Goal: Task Accomplishment & Management: Manage account settings

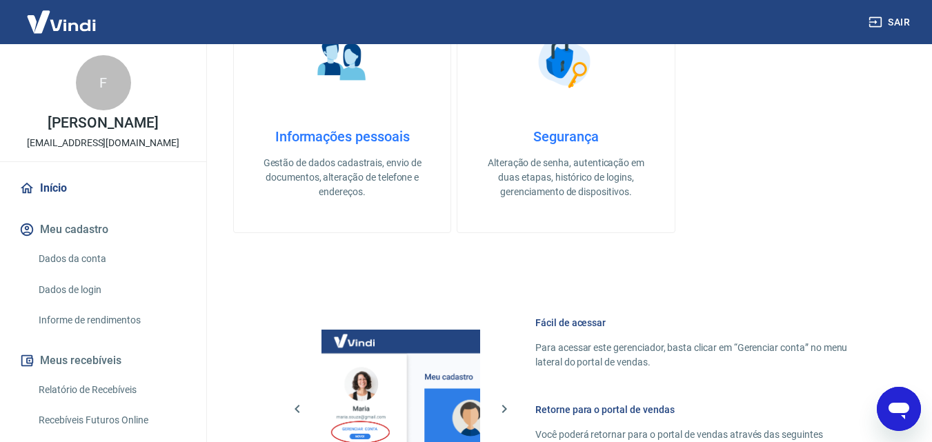
scroll to position [690, 0]
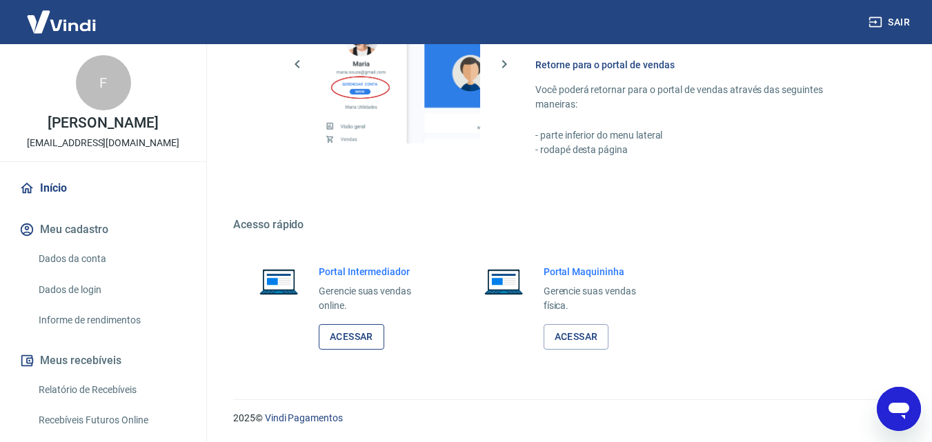
click at [358, 338] on link "Acessar" at bounding box center [352, 337] width 66 height 26
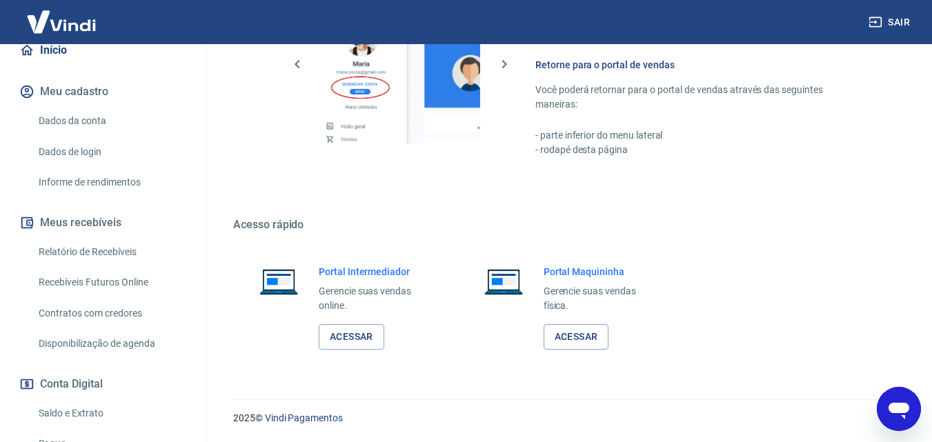
scroll to position [207, 0]
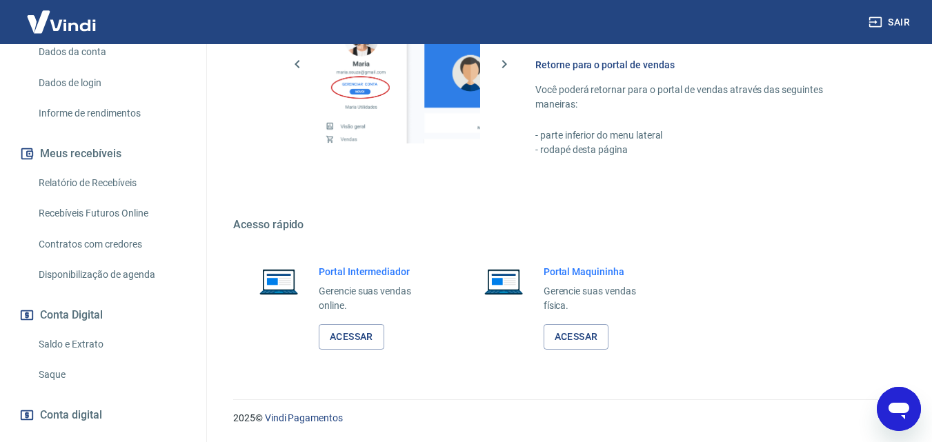
click at [83, 345] on link "Saldo e Extrato" at bounding box center [111, 344] width 157 height 28
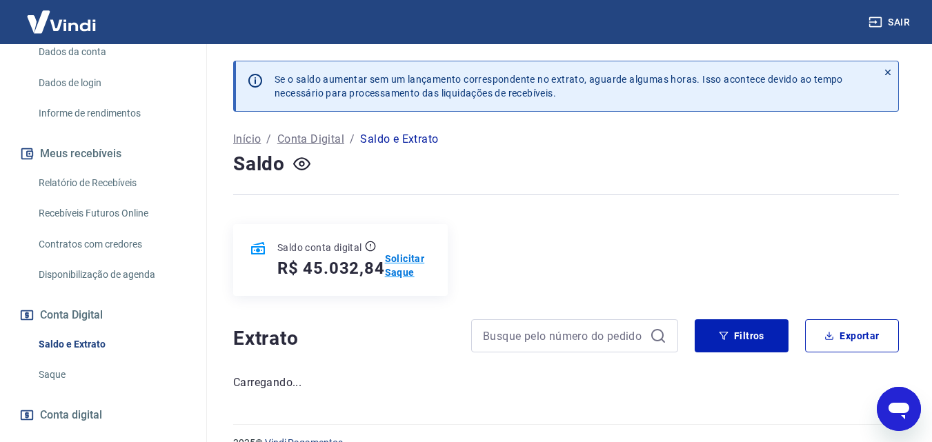
click at [399, 258] on p "Solicitar Saque" at bounding box center [408, 266] width 46 height 28
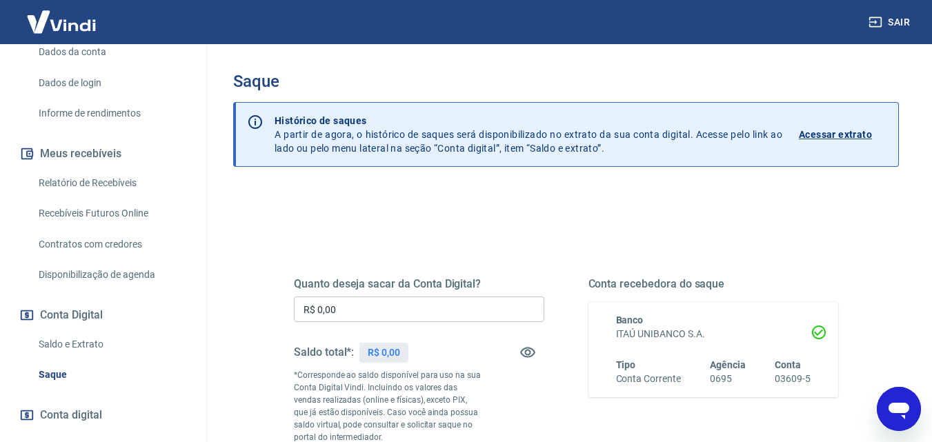
click at [373, 308] on input "R$ 0,00" at bounding box center [419, 310] width 250 height 26
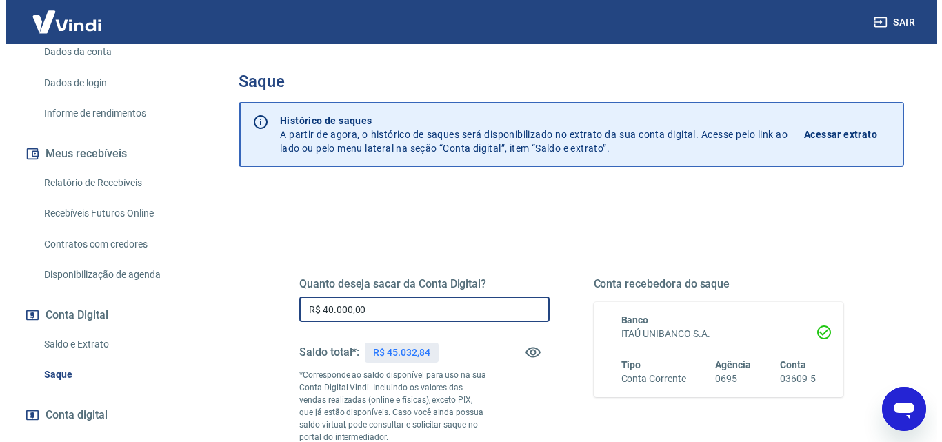
scroll to position [138, 0]
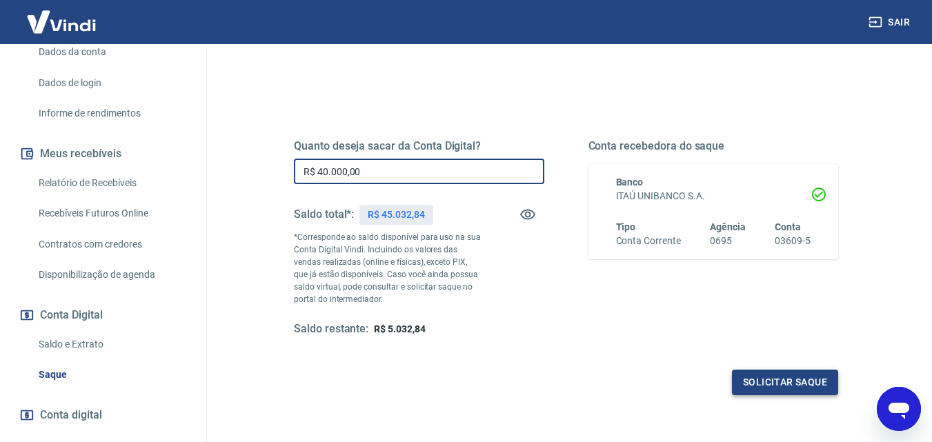
type input "R$ 40.000,00"
click at [784, 379] on button "Solicitar saque" at bounding box center [785, 383] width 106 height 26
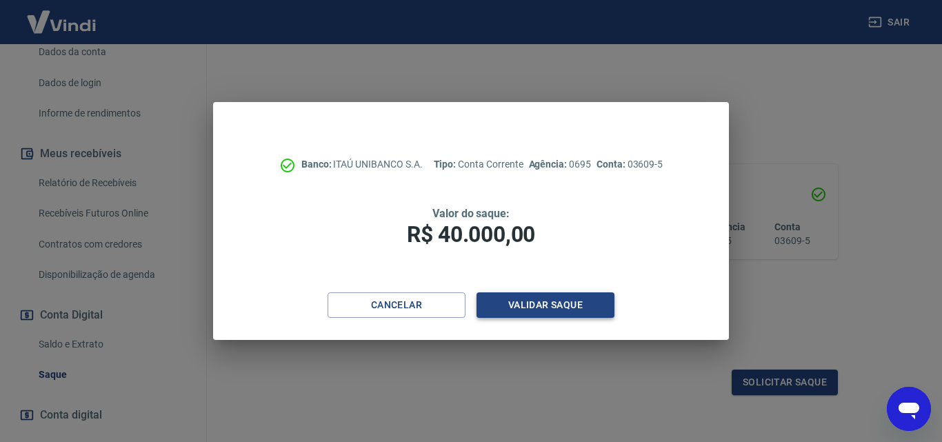
click at [541, 309] on button "Validar saque" at bounding box center [546, 305] width 138 height 26
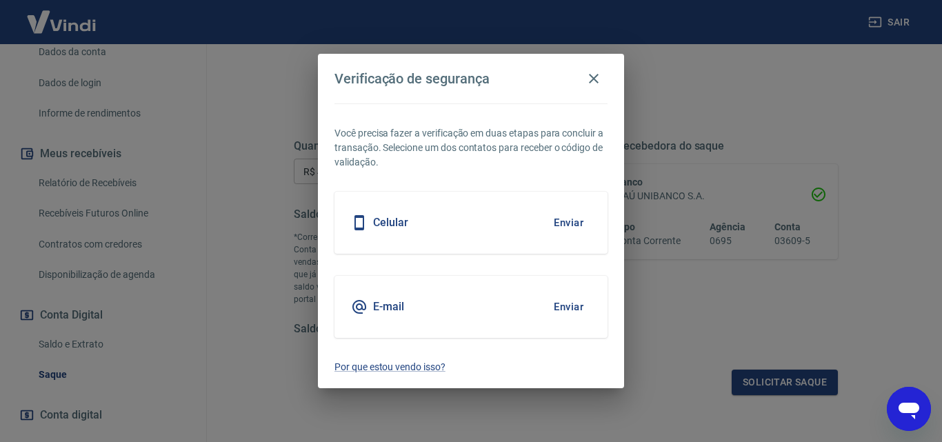
click at [557, 223] on button "Enviar" at bounding box center [568, 222] width 45 height 29
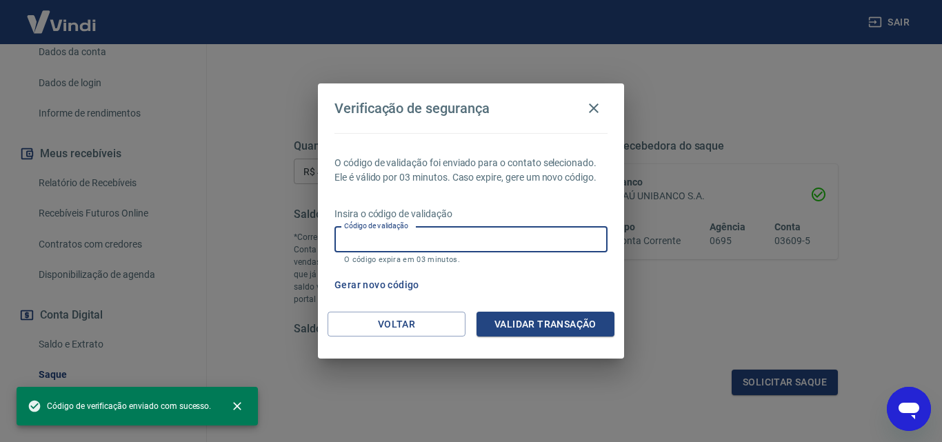
click at [425, 243] on input "Código de validação" at bounding box center [470, 240] width 273 height 26
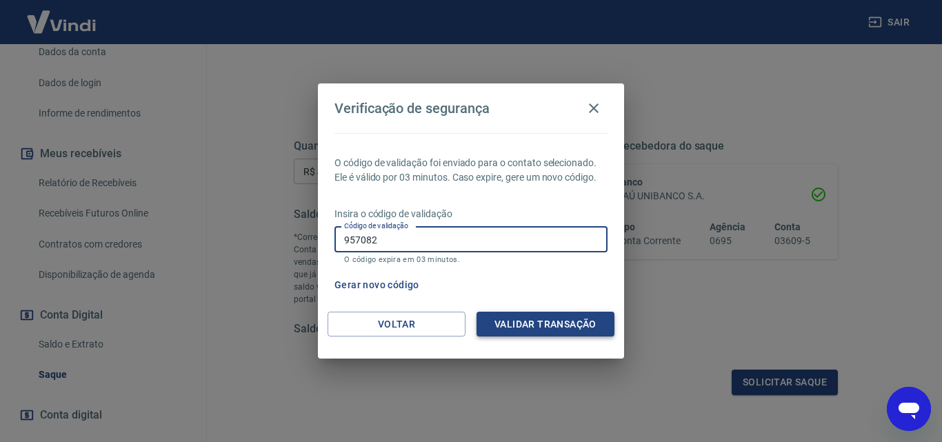
type input "957082"
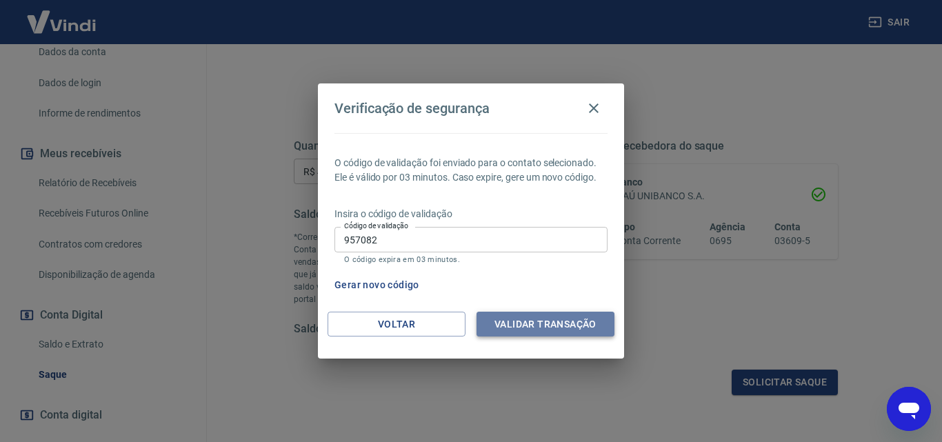
click at [526, 320] on button "Validar transação" at bounding box center [546, 325] width 138 height 26
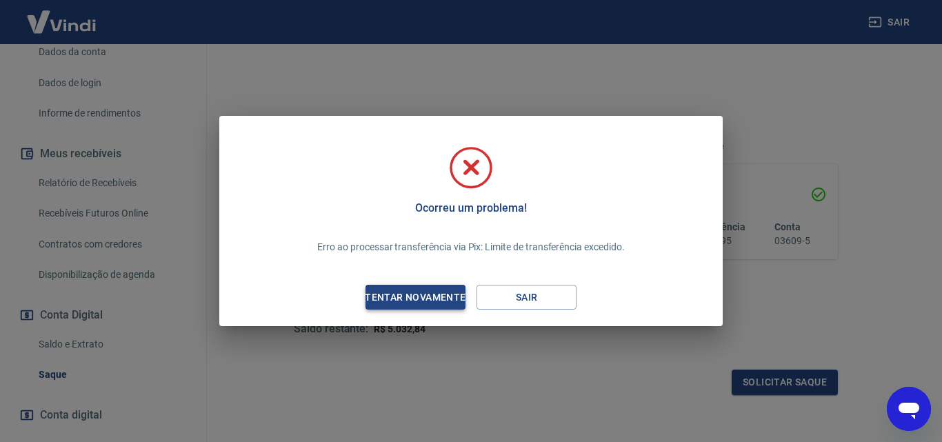
click at [440, 295] on div "Tentar novamente" at bounding box center [415, 297] width 134 height 17
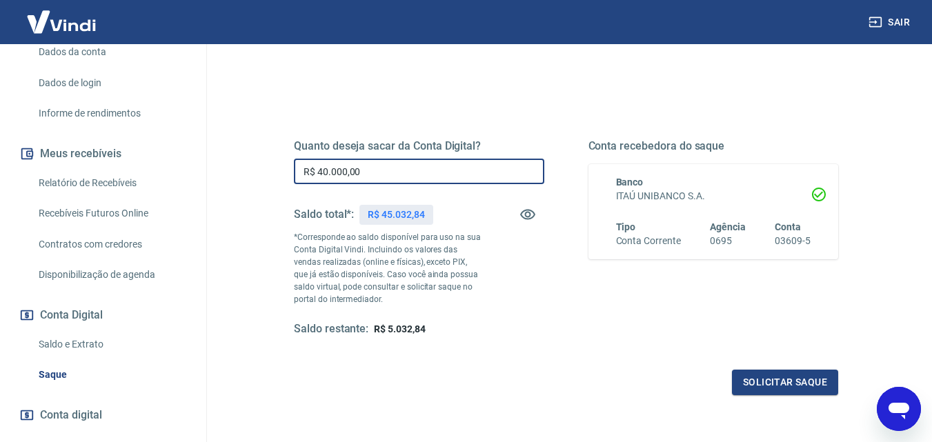
drag, startPoint x: 414, startPoint y: 176, endPoint x: 243, endPoint y: 179, distance: 171.0
click at [243, 179] on div "Quanto deseja sacar da Conta Digital? R$ 40.000,00 ​ Saldo total*: R$ 45.032,84…" at bounding box center [565, 303] width 665 height 505
type input "R$ 24.000,00"
click at [763, 383] on button "Solicitar saque" at bounding box center [785, 383] width 106 height 26
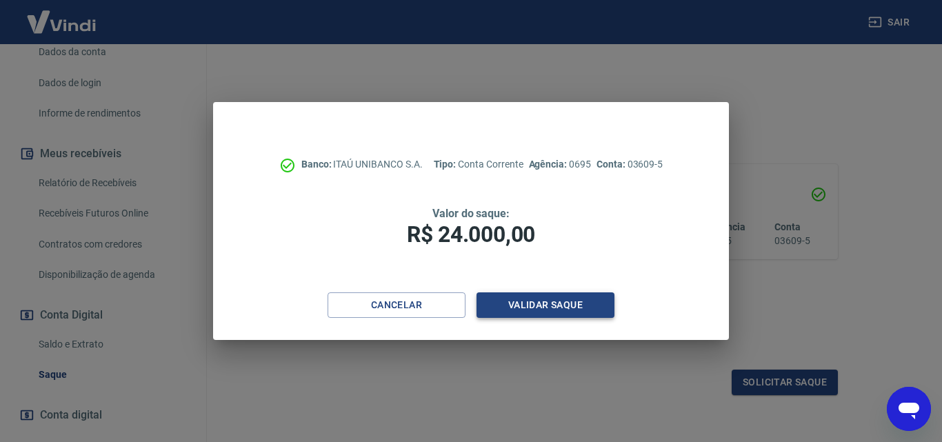
click at [546, 303] on button "Validar saque" at bounding box center [546, 305] width 138 height 26
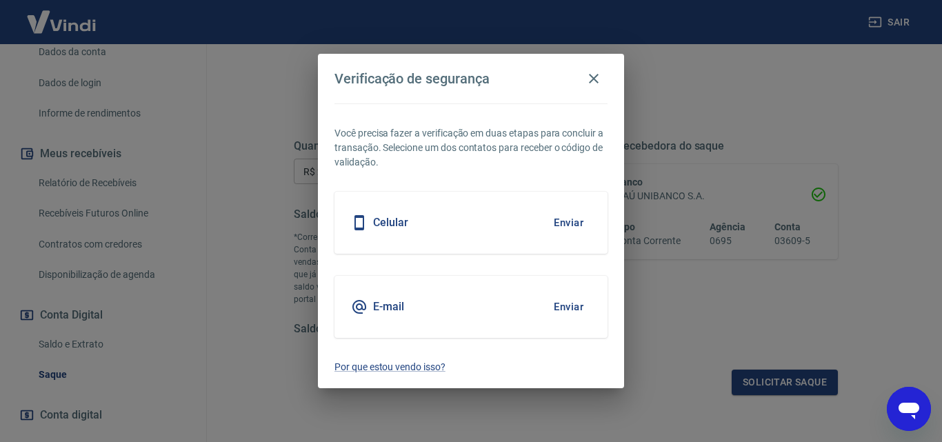
click at [528, 224] on div "Celular Enviar" at bounding box center [470, 223] width 273 height 62
click at [558, 222] on button "Enviar" at bounding box center [568, 222] width 45 height 29
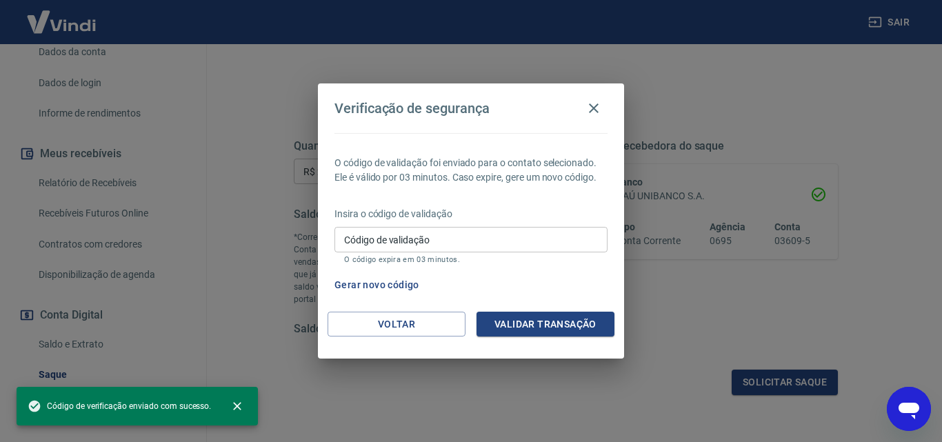
click at [437, 249] on input "Código de validação" at bounding box center [470, 240] width 273 height 26
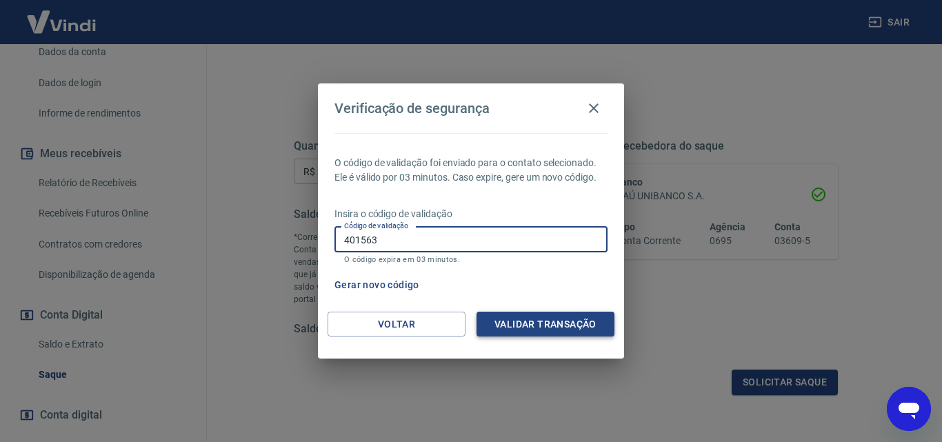
type input "401563"
click at [539, 326] on button "Validar transação" at bounding box center [546, 325] width 138 height 26
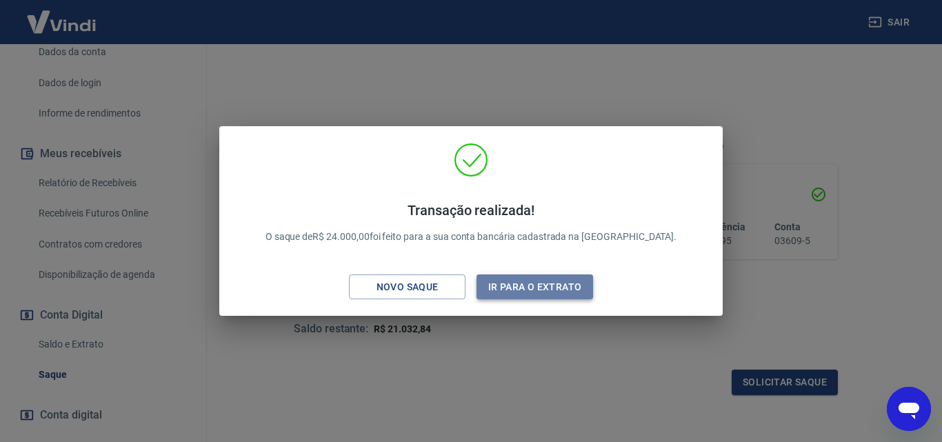
click at [525, 290] on button "Ir para o extrato" at bounding box center [535, 287] width 117 height 26
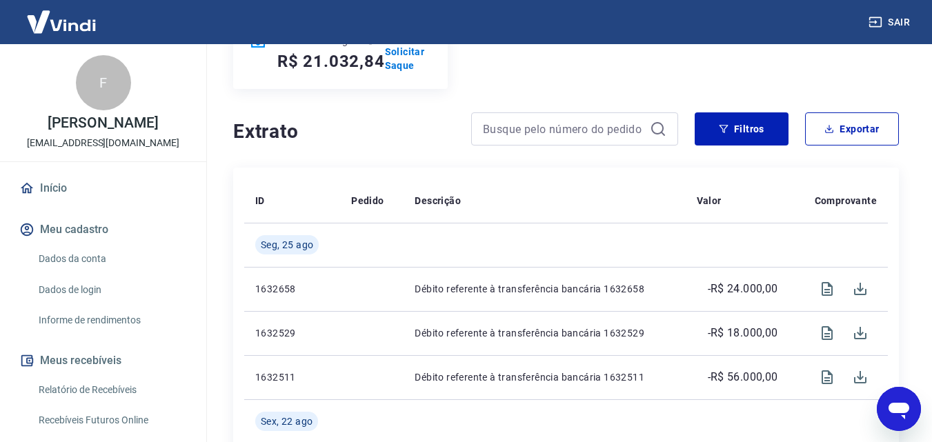
click at [907, 406] on icon "Abrir janela de mensagens" at bounding box center [898, 411] width 21 height 17
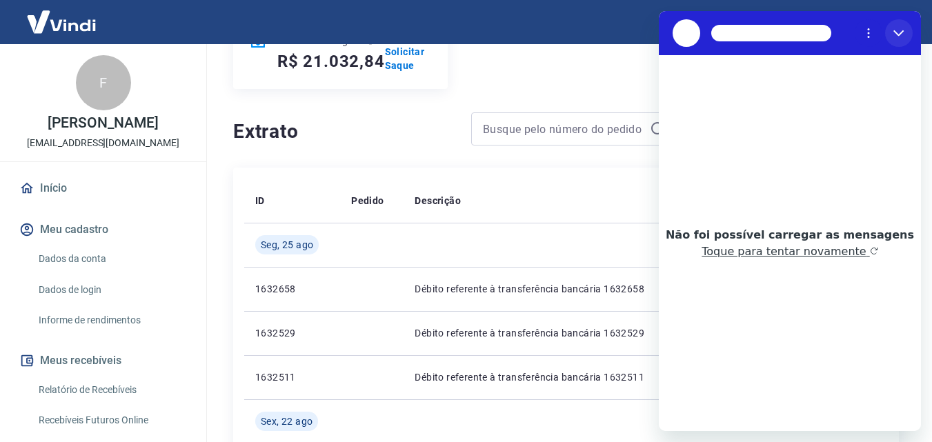
click at [894, 31] on icon "Fechar" at bounding box center [898, 33] width 10 height 6
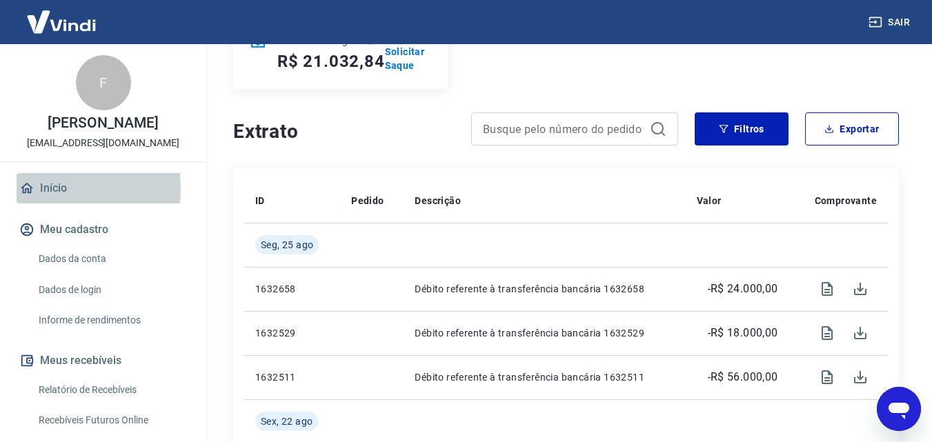
click at [42, 189] on link "Início" at bounding box center [103, 188] width 173 height 30
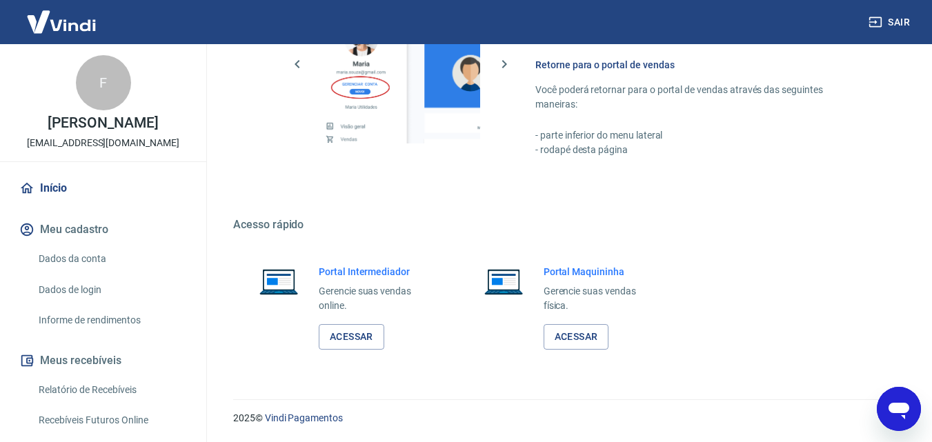
scroll to position [207, 0]
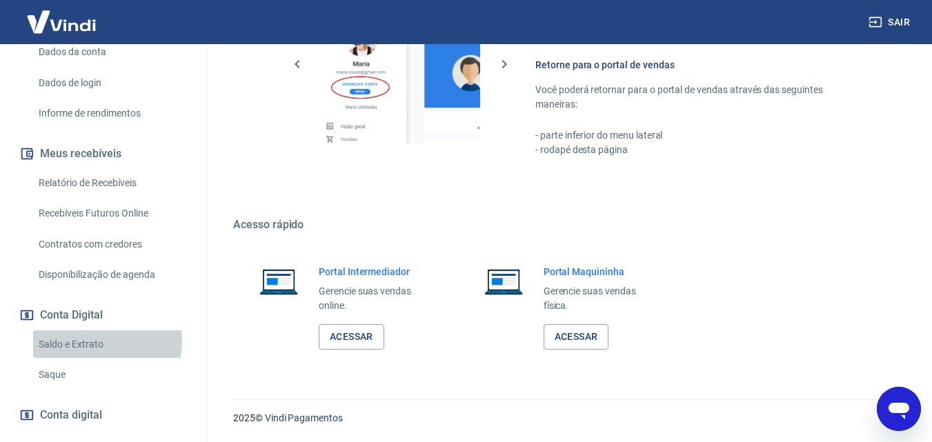
click at [86, 340] on link "Saldo e Extrato" at bounding box center [111, 344] width 157 height 28
